Goal: Task Accomplishment & Management: Complete application form

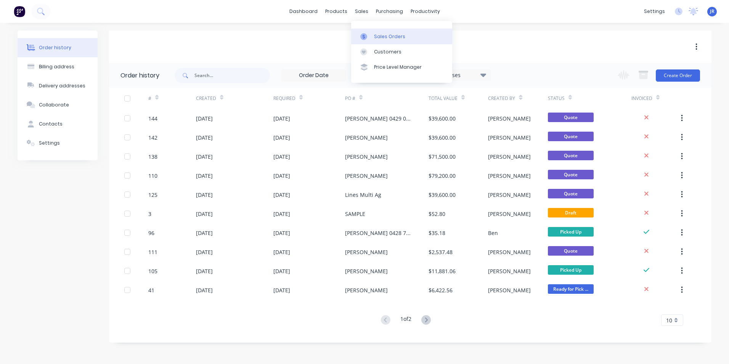
click at [370, 39] on div at bounding box center [365, 36] width 11 height 7
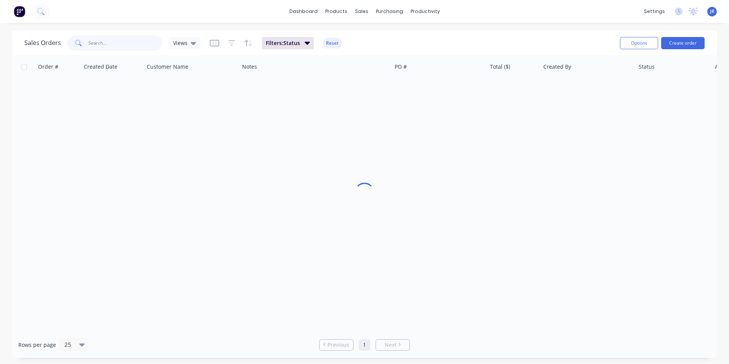
click at [136, 49] on input "text" at bounding box center [125, 42] width 74 height 15
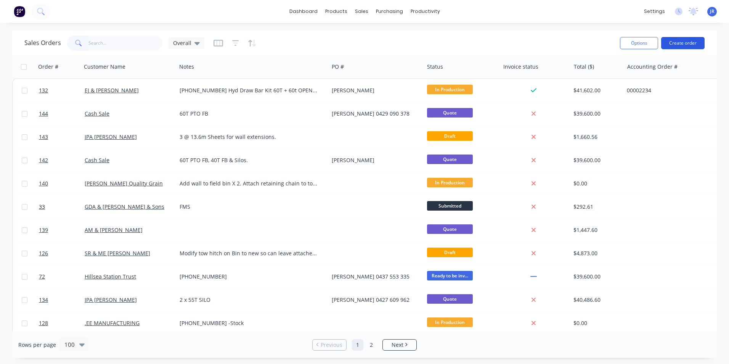
click at [686, 46] on button "Create order" at bounding box center [682, 43] width 43 height 12
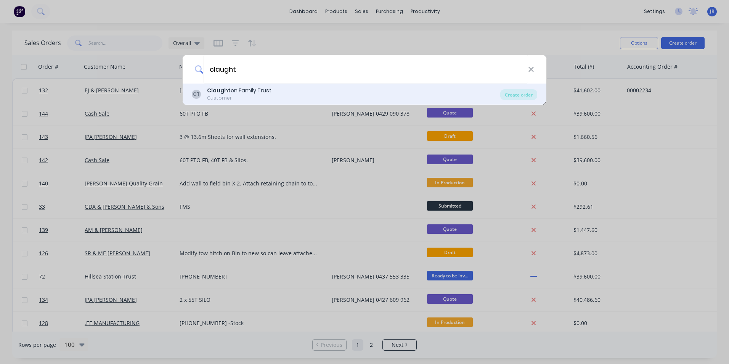
type input "claught"
click at [267, 95] on div "Customer" at bounding box center [239, 98] width 64 height 7
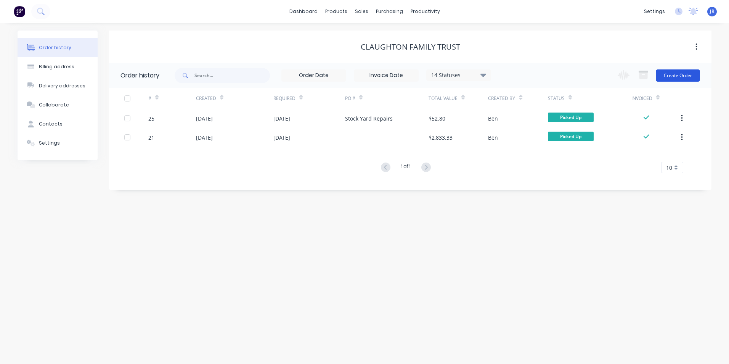
click at [671, 78] on button "Create Order" at bounding box center [678, 75] width 44 height 12
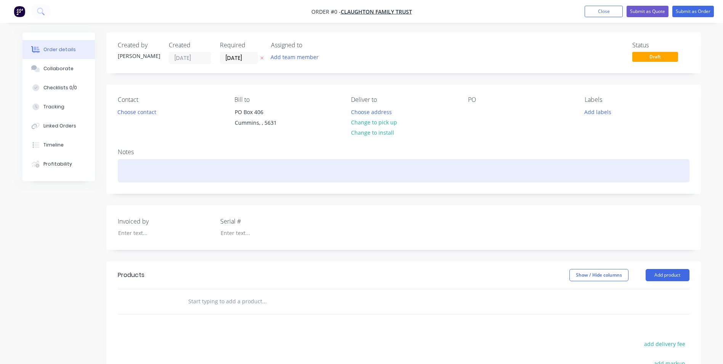
click at [193, 168] on div at bounding box center [404, 170] width 572 height 23
click at [170, 170] on div "Replace Field Bin Base ring" at bounding box center [404, 170] width 572 height 23
click at [215, 173] on div "Replace Field Bin base ring" at bounding box center [404, 170] width 572 height 23
click at [289, 169] on div "Replace Field Bin base ring. 75 X 50 X 3 Galv RHS" at bounding box center [404, 170] width 572 height 23
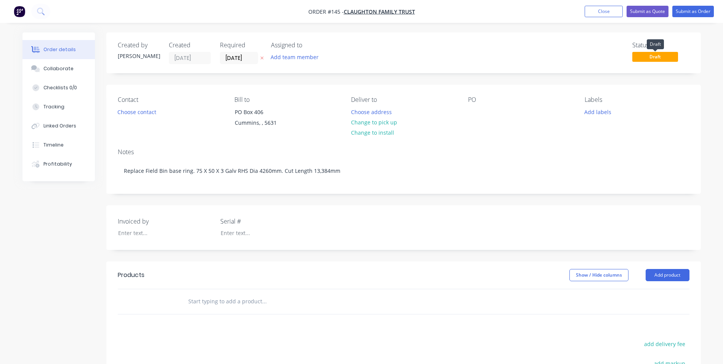
click at [662, 58] on span "Draft" at bounding box center [655, 57] width 46 height 10
click at [610, 7] on button "Close" at bounding box center [604, 11] width 38 height 11
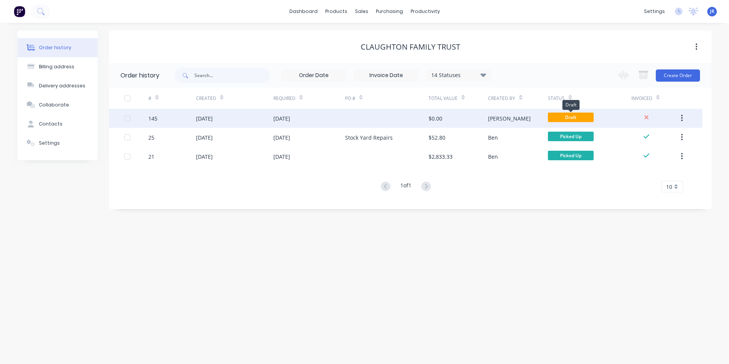
click at [560, 116] on span "Draft" at bounding box center [571, 117] width 46 height 10
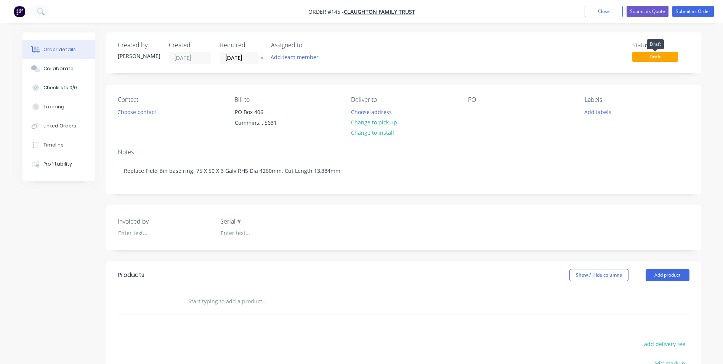
click at [641, 54] on span "Draft" at bounding box center [655, 57] width 46 height 10
click at [609, 11] on button "Close" at bounding box center [604, 11] width 38 height 11
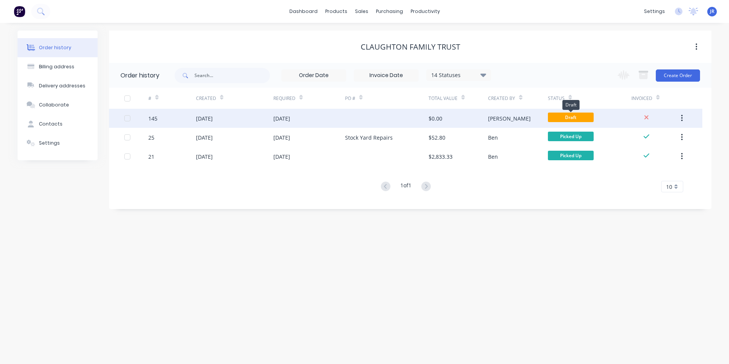
click at [570, 117] on span "Draft" at bounding box center [571, 117] width 46 height 10
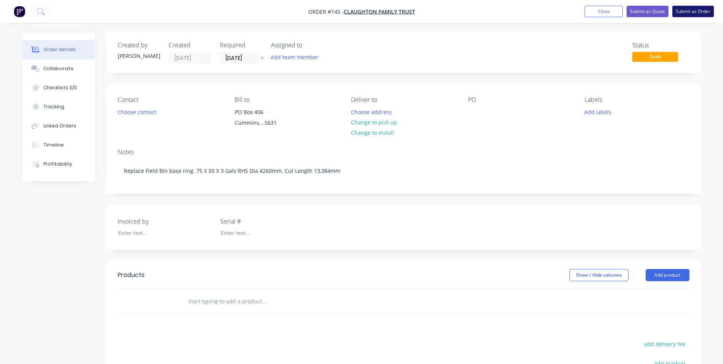
click at [688, 11] on button "Submit as Order" at bounding box center [693, 11] width 42 height 11
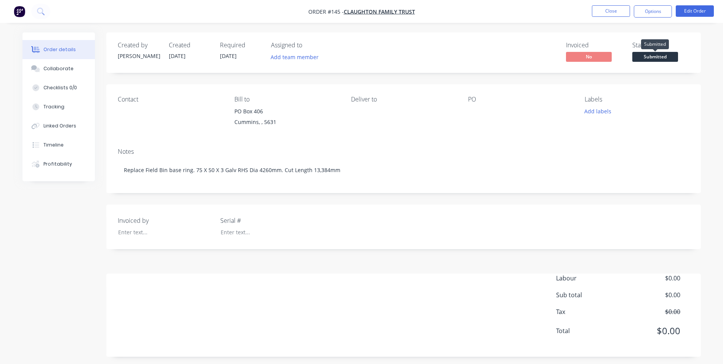
click at [653, 58] on span "Submitted" at bounding box center [655, 57] width 46 height 10
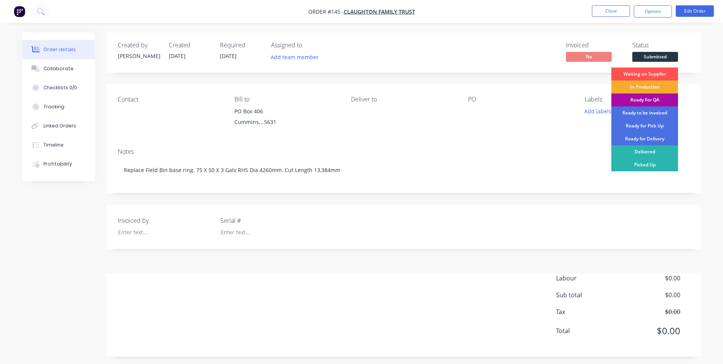
click at [643, 87] on div "In Production" at bounding box center [644, 86] width 67 height 13
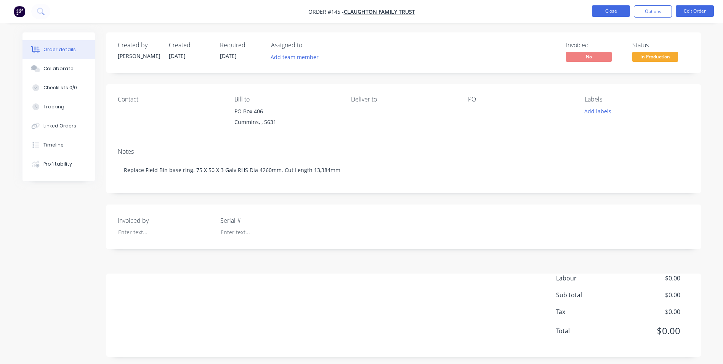
click at [605, 11] on button "Close" at bounding box center [611, 10] width 38 height 11
